Goal: Find specific page/section: Find specific page/section

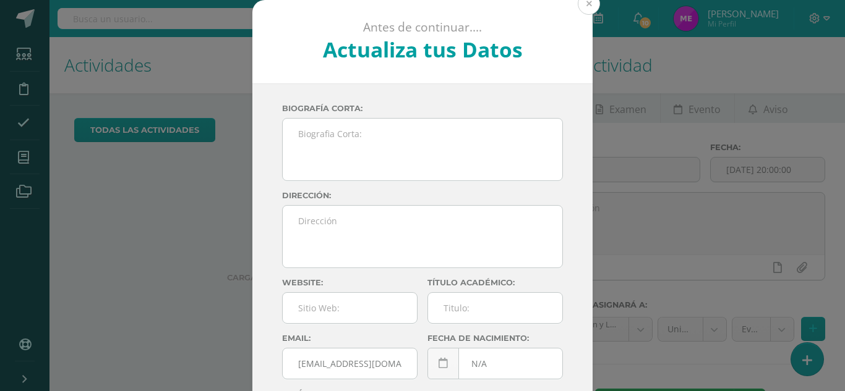
click at [583, 6] on button at bounding box center [589, 4] width 22 height 22
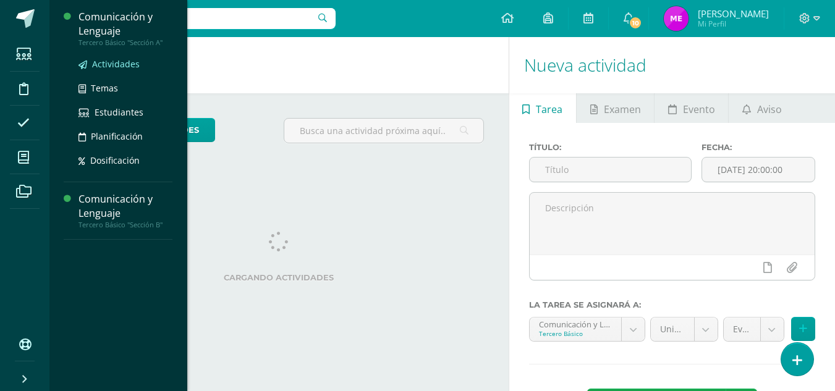
click at [126, 66] on span "Actividades" at bounding box center [116, 64] width 48 height 12
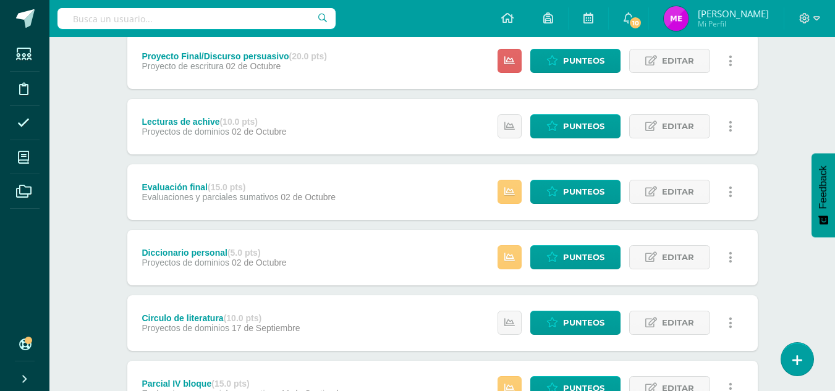
scroll to position [174, 0]
